Goal: Find specific page/section: Find specific page/section

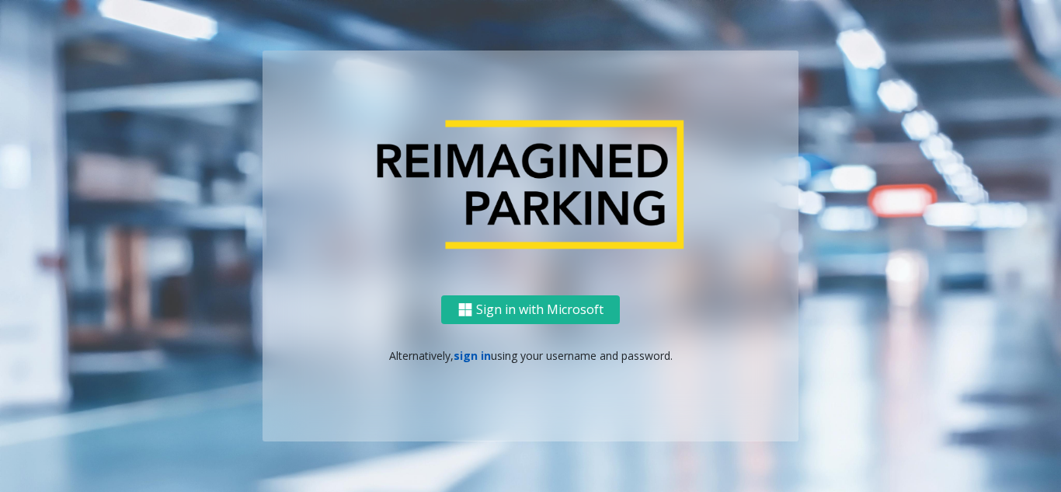
click at [462, 356] on link "sign in" at bounding box center [471, 355] width 37 height 15
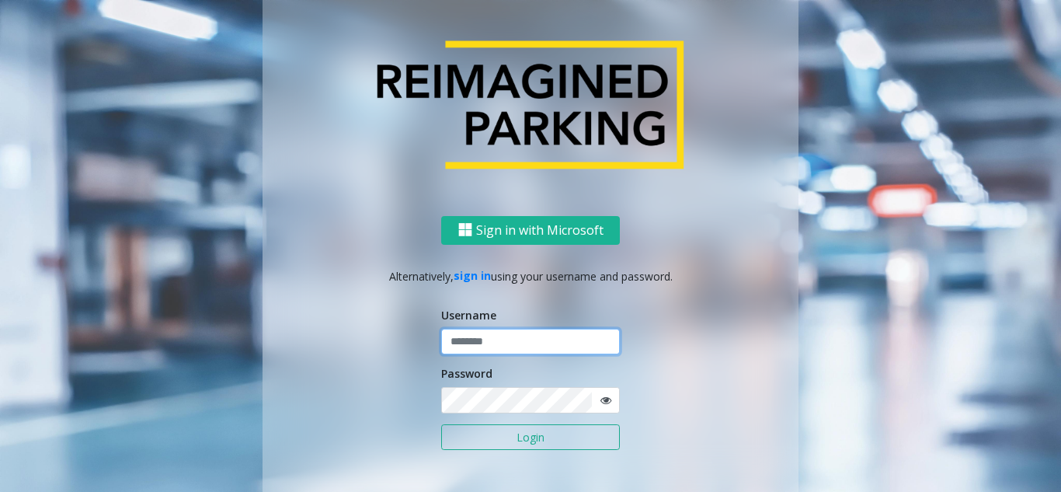
type input "**********"
click at [477, 443] on button "Login" at bounding box center [530, 437] width 179 height 26
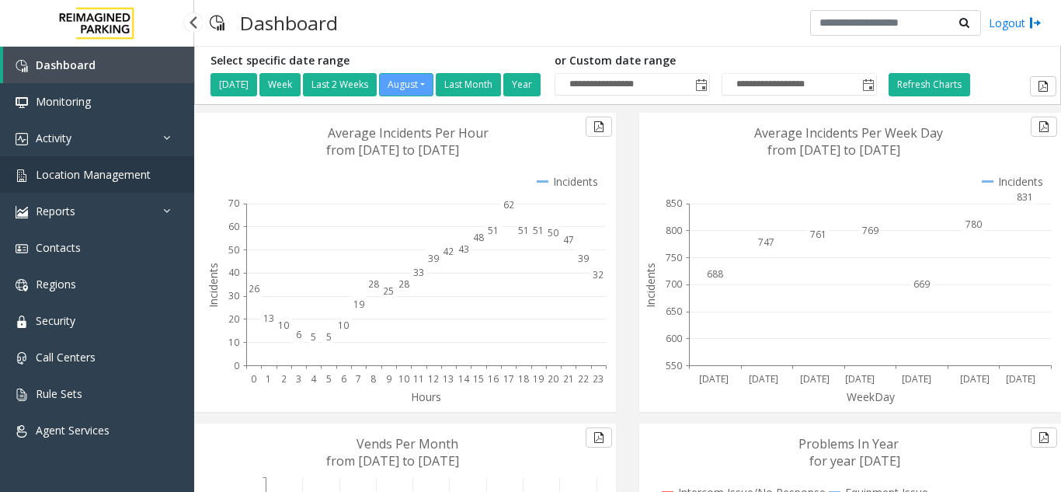
click at [96, 180] on span "Location Management" at bounding box center [93, 174] width 115 height 15
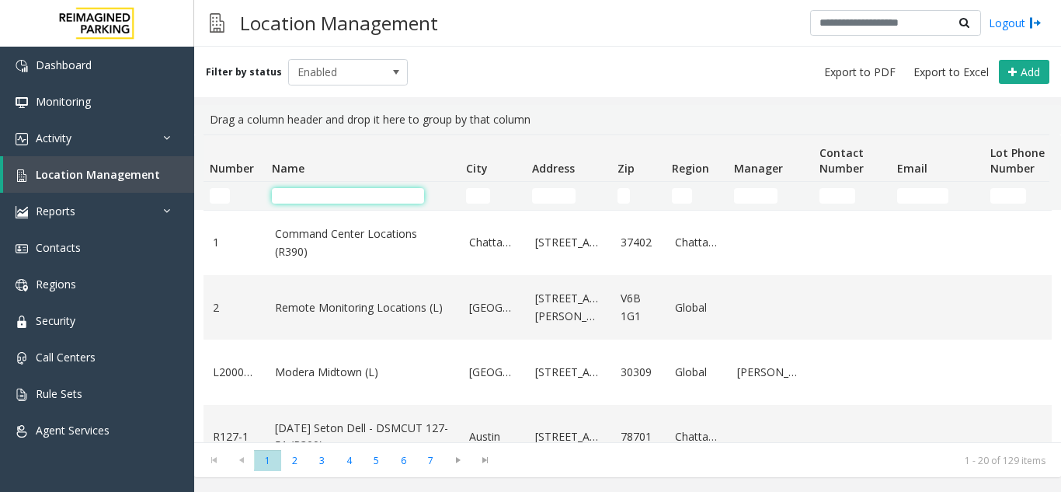
click at [292, 197] on input "Name Filter" at bounding box center [348, 196] width 152 height 16
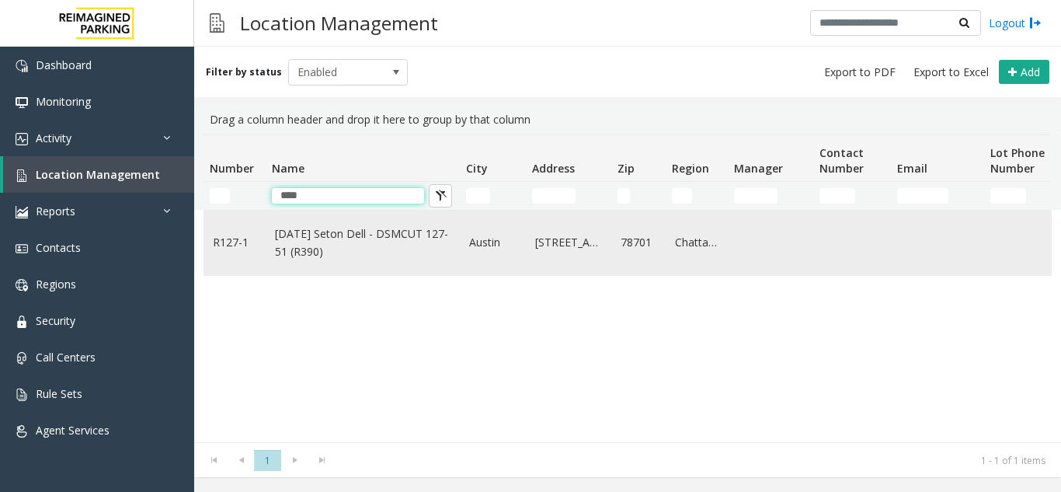
type input "****"
click at [329, 237] on link "[DATE] Seton Dell - DSMCUT 127-51 (R390)" at bounding box center [362, 242] width 175 height 35
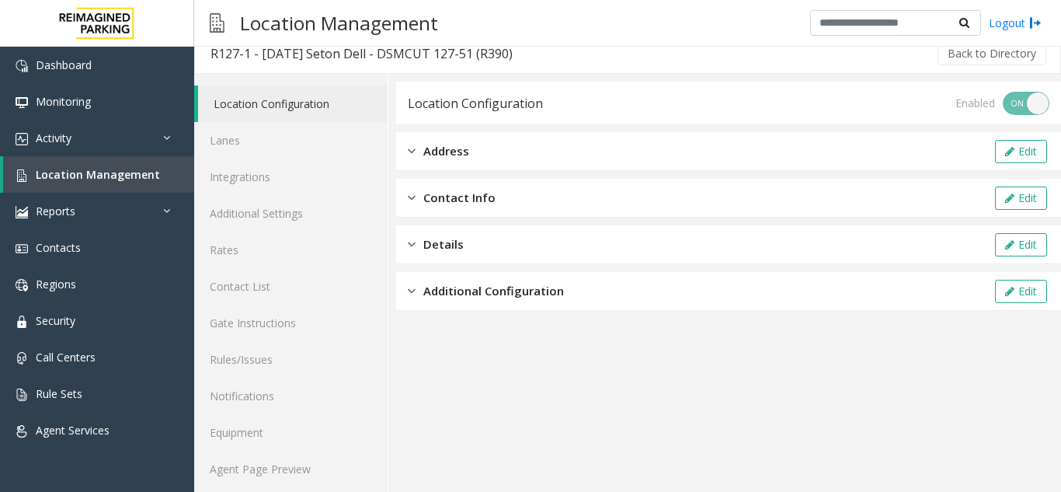
scroll to position [20, 0]
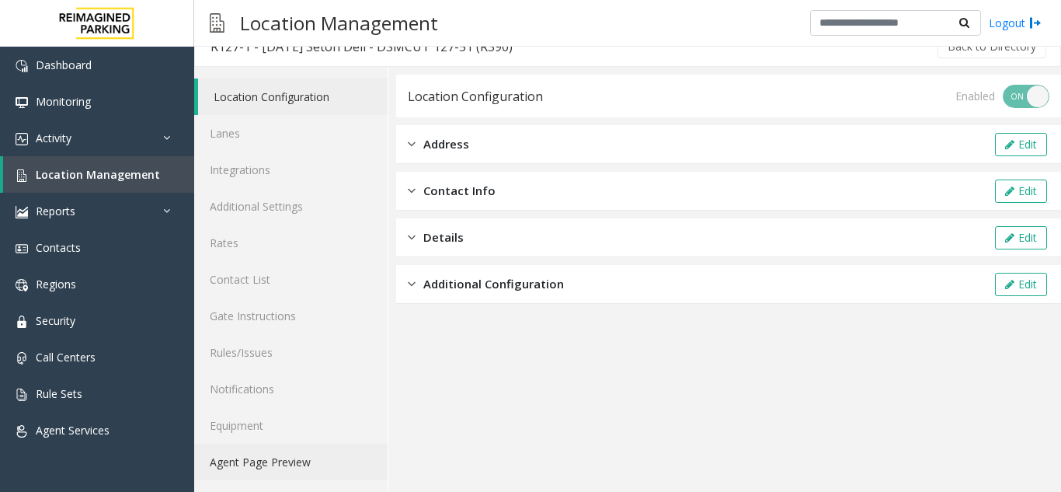
click at [262, 464] on link "Agent Page Preview" at bounding box center [290, 461] width 193 height 36
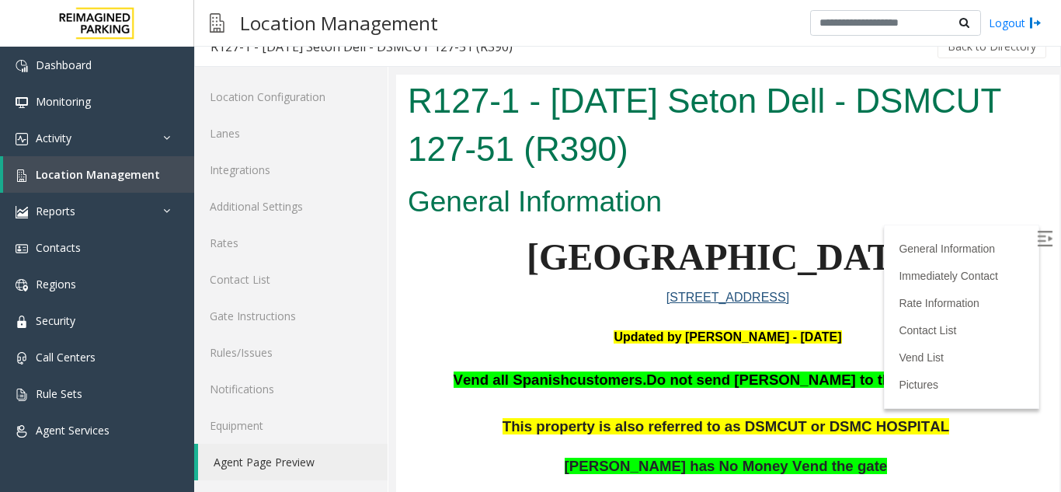
scroll to position [621, 0]
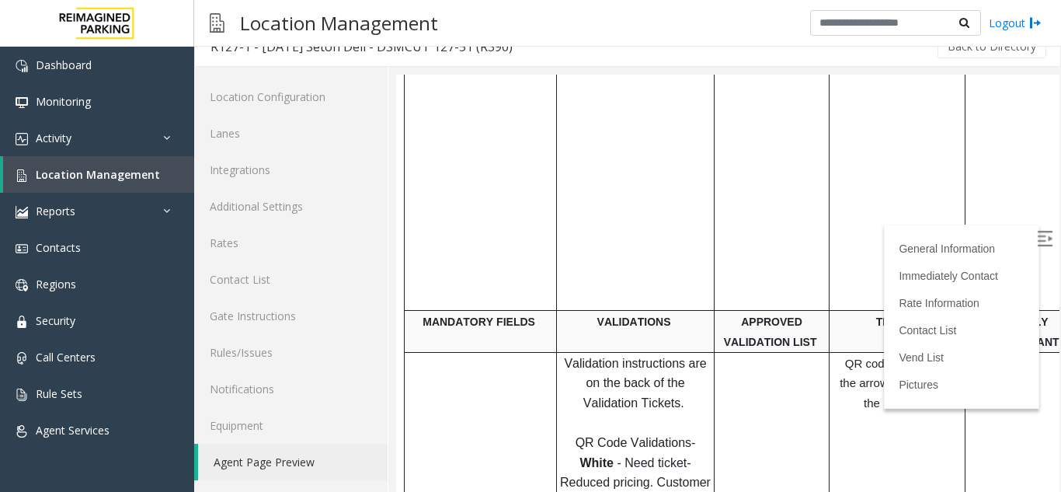
drag, startPoint x: 1015, startPoint y: 238, endPoint x: 929, endPoint y: 404, distance: 186.1
click at [1037, 238] on img at bounding box center [1045, 239] width 16 height 16
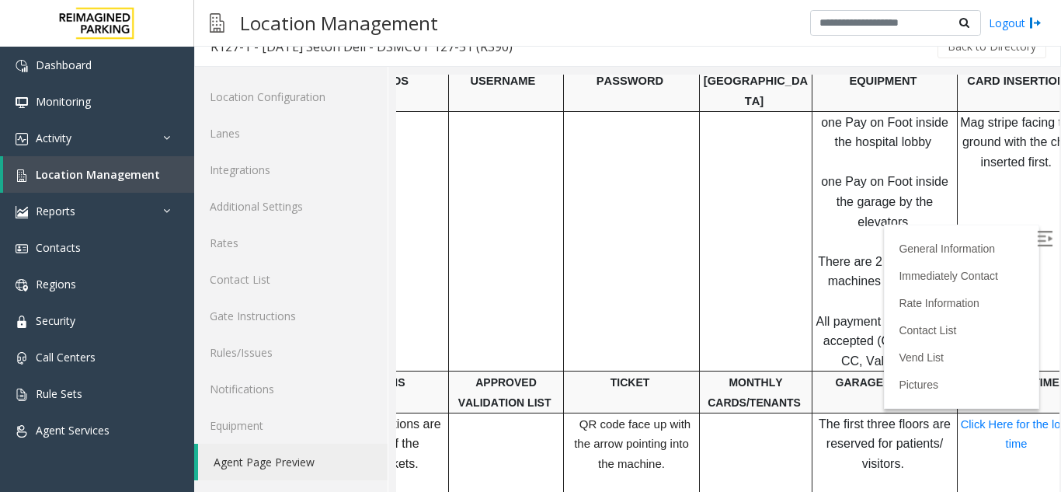
scroll to position [466, 266]
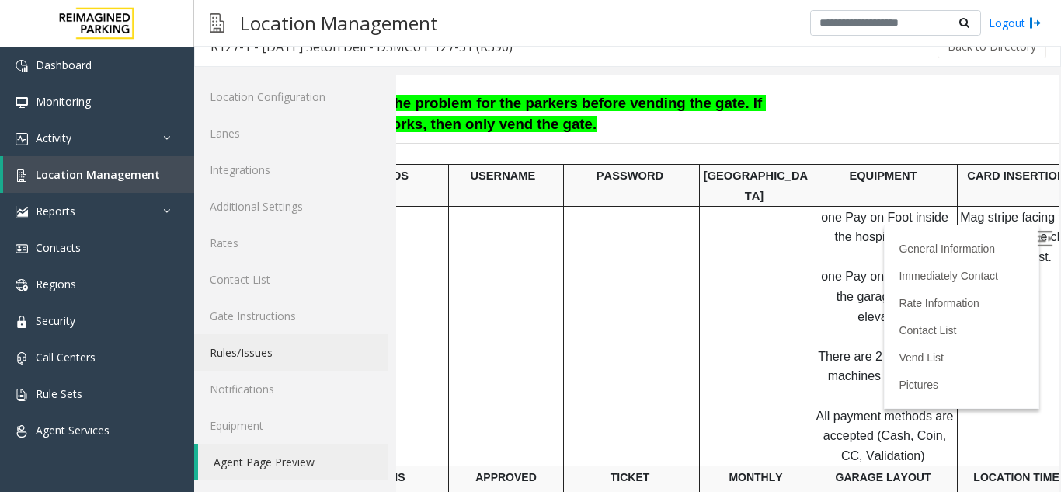
click at [247, 352] on link "Rules/Issues" at bounding box center [290, 352] width 193 height 36
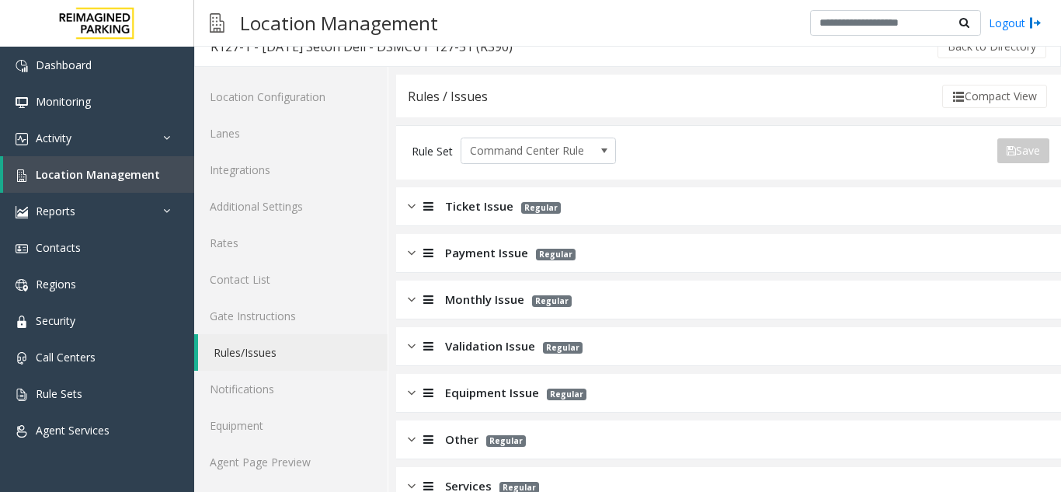
click at [478, 245] on span "Payment Issue" at bounding box center [486, 253] width 83 height 18
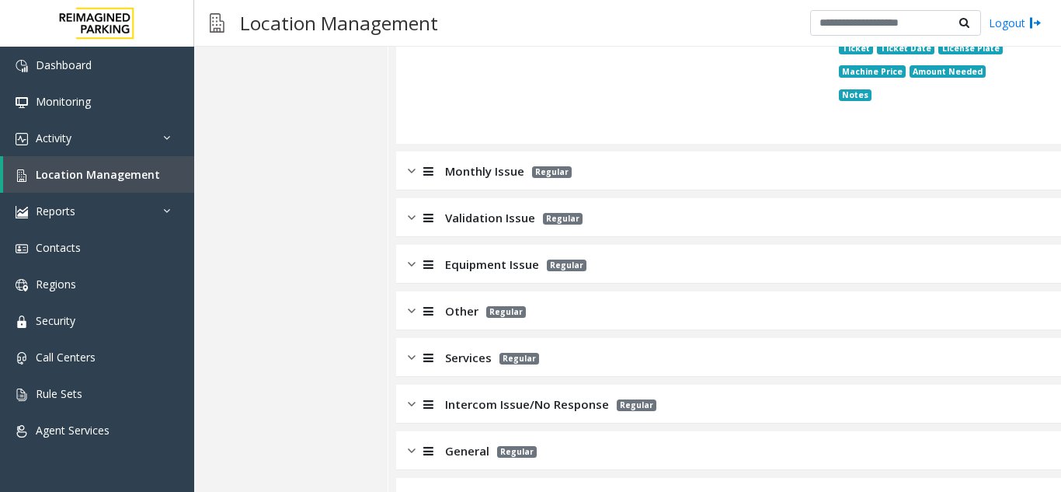
scroll to position [3825, 0]
